Goal: Information Seeking & Learning: Find specific page/section

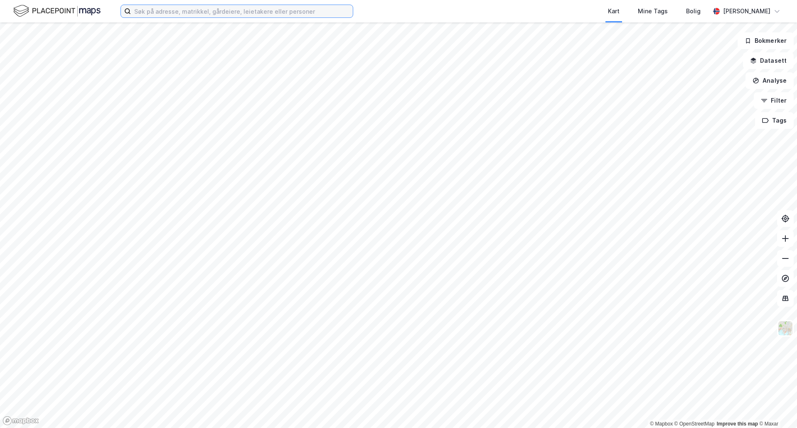
click at [342, 12] on input at bounding box center [242, 11] width 222 height 12
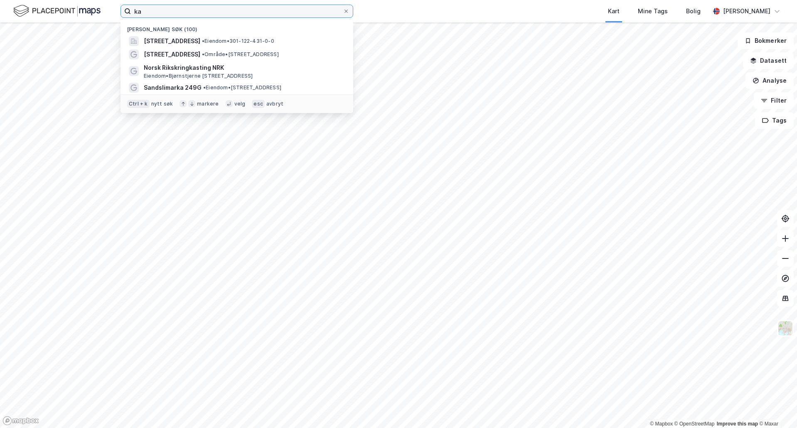
type input "k"
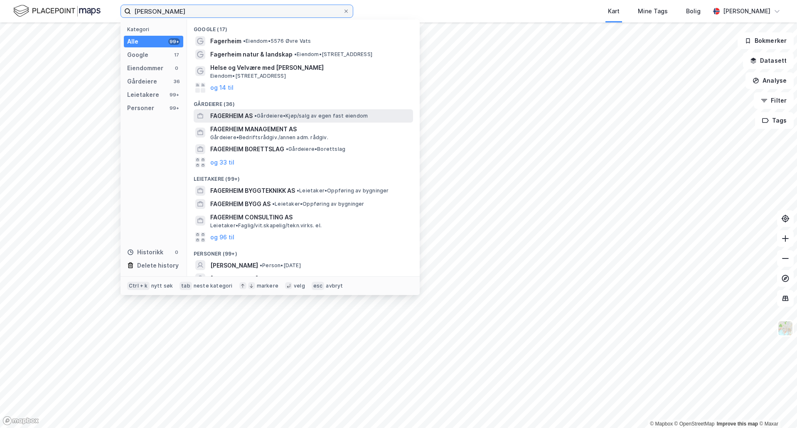
scroll to position [35, 0]
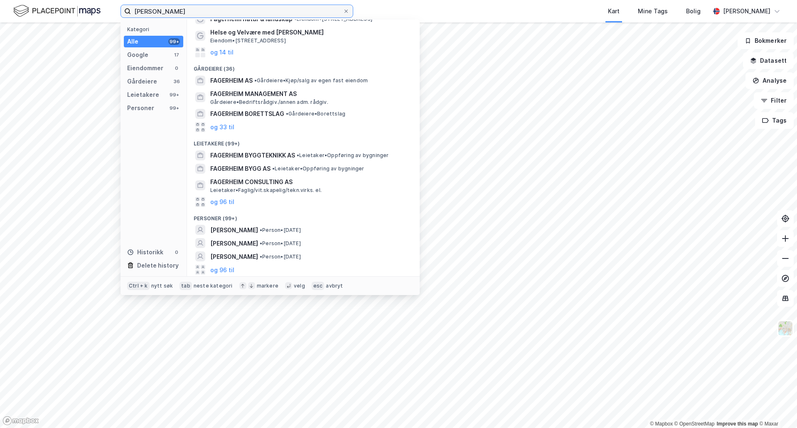
click at [258, 9] on input "[PERSON_NAME]" at bounding box center [237, 11] width 212 height 12
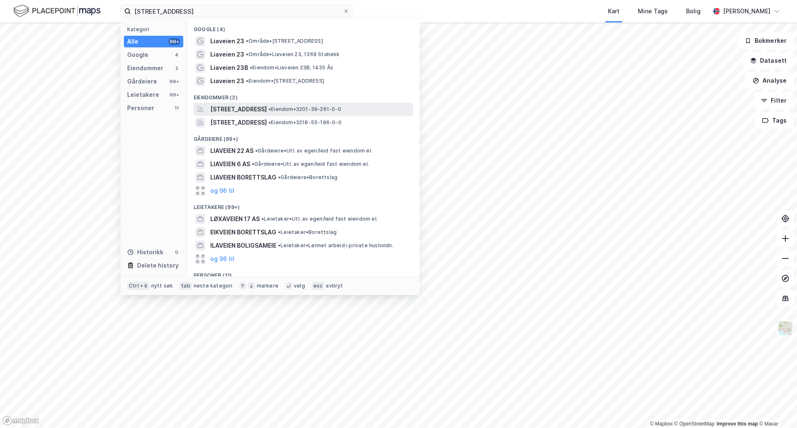
click at [224, 110] on span "[STREET_ADDRESS]" at bounding box center [238, 109] width 57 height 10
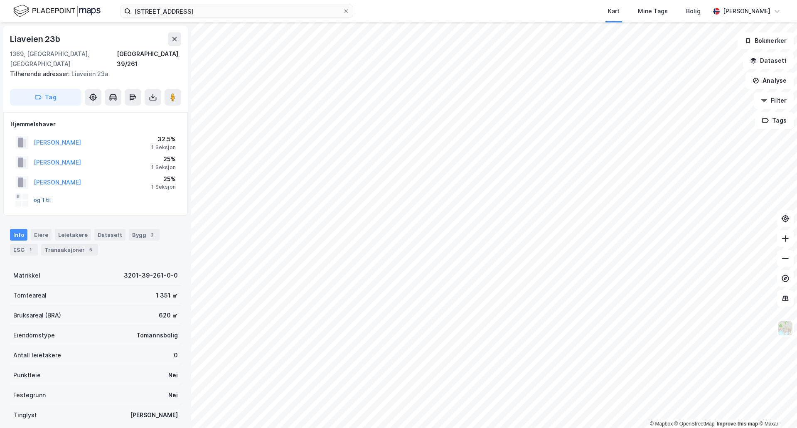
click at [0, 0] on button "og 1 til" at bounding box center [0, 0] width 0 height 0
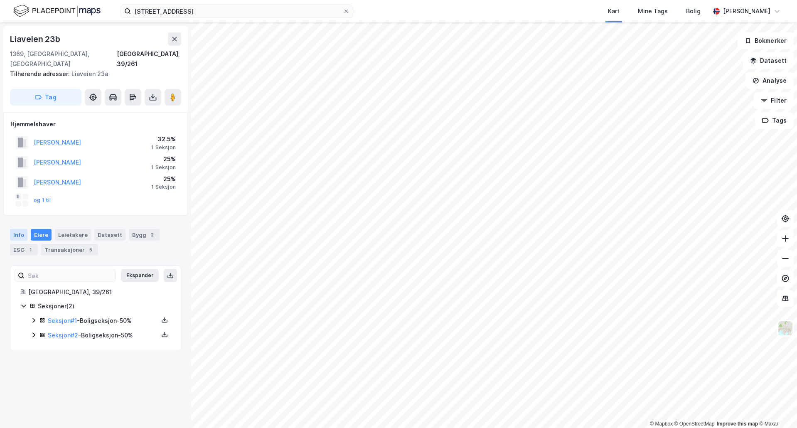
click at [18, 229] on div "Info" at bounding box center [18, 235] width 17 height 12
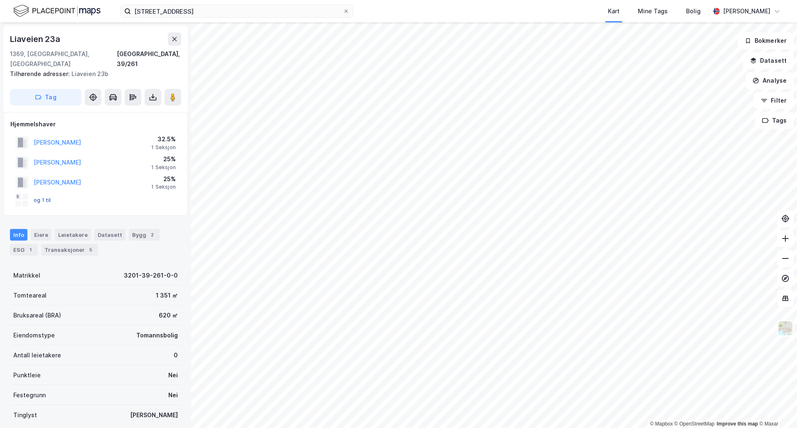
click at [0, 0] on button "og 1 til" at bounding box center [0, 0] width 0 height 0
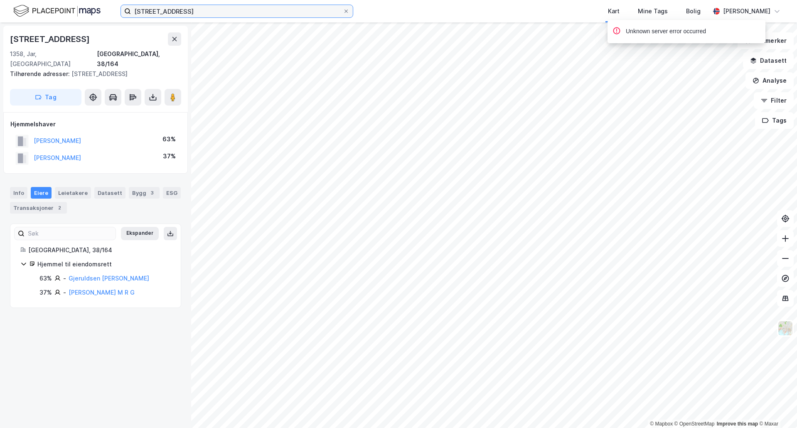
click at [140, 10] on input "[STREET_ADDRESS]" at bounding box center [237, 11] width 212 height 12
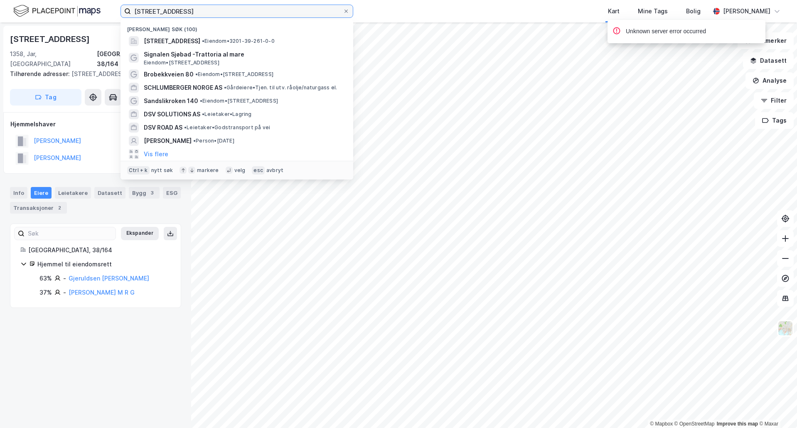
click at [140, 10] on input "[STREET_ADDRESS]" at bounding box center [237, 11] width 212 height 12
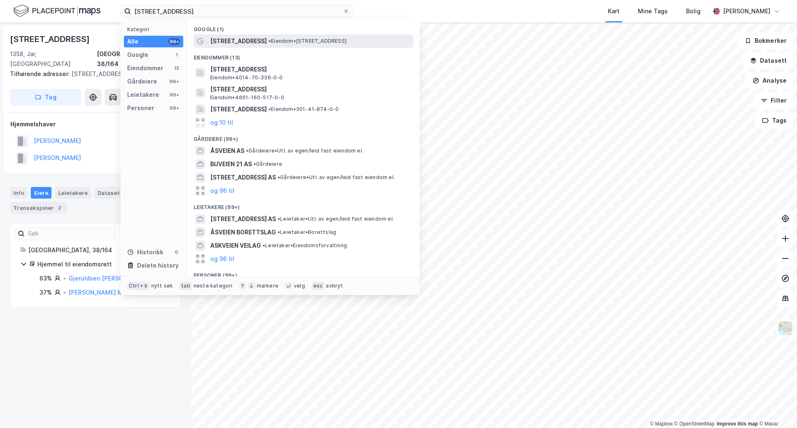
click at [225, 39] on span "[STREET_ADDRESS]" at bounding box center [238, 41] width 57 height 10
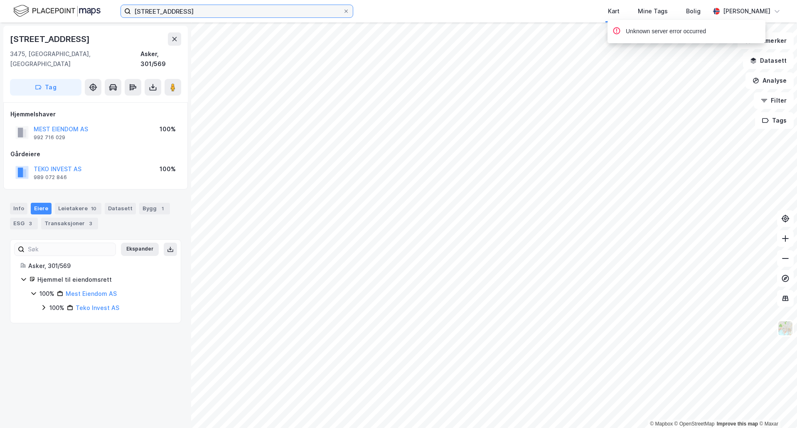
click at [169, 12] on input "[STREET_ADDRESS]" at bounding box center [237, 11] width 212 height 12
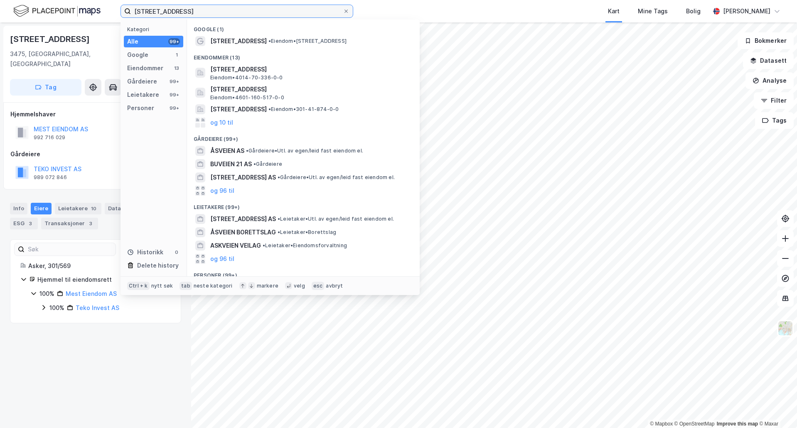
click at [141, 12] on input "[STREET_ADDRESS]" at bounding box center [237, 11] width 212 height 12
click at [168, 11] on input "[STREET_ADDRESS]" at bounding box center [237, 11] width 212 height 12
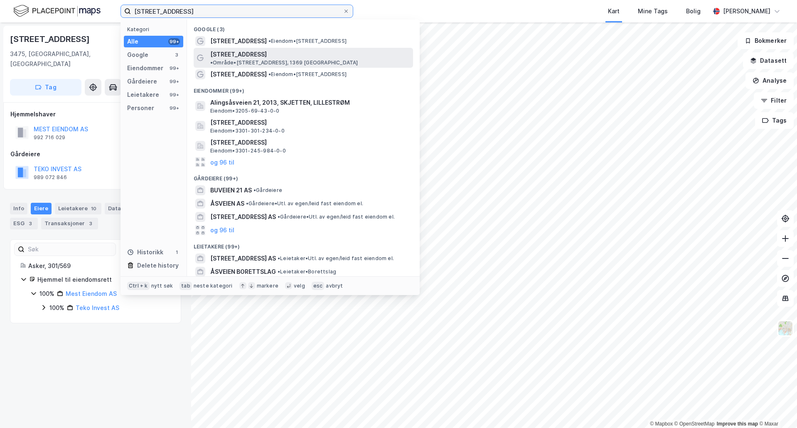
type input "[STREET_ADDRESS]"
click at [226, 52] on span "[STREET_ADDRESS]" at bounding box center [238, 54] width 57 height 10
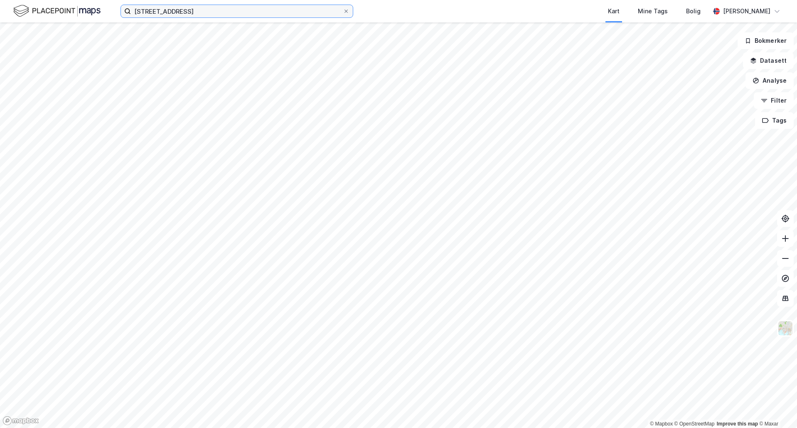
click at [186, 13] on input "[STREET_ADDRESS]" at bounding box center [237, 11] width 212 height 12
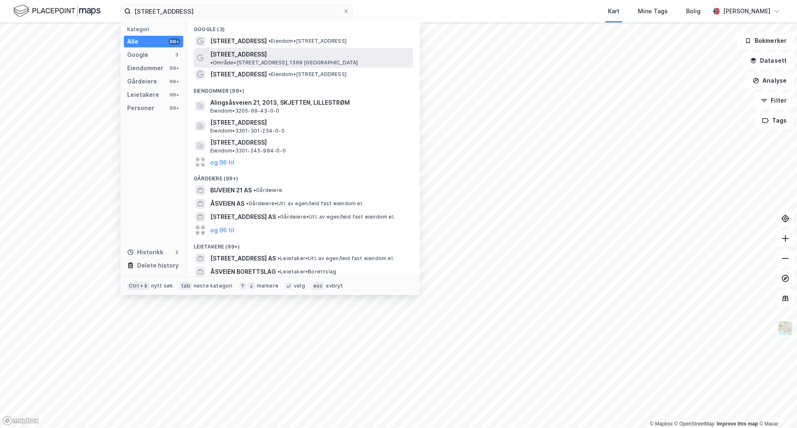
click at [237, 56] on span "[STREET_ADDRESS]" at bounding box center [238, 54] width 57 height 10
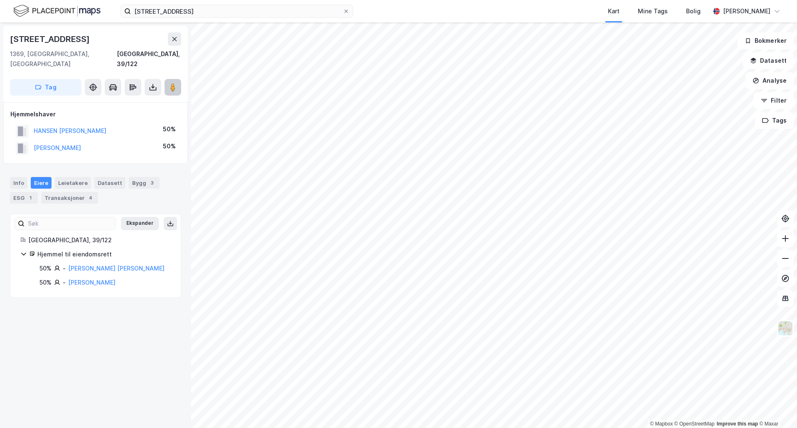
click at [169, 79] on button at bounding box center [173, 87] width 17 height 17
